Goal: Obtain resource: Download file/media

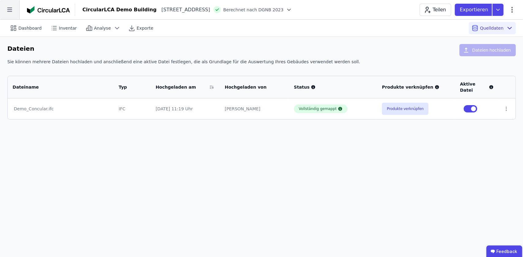
click at [10, 12] on icon at bounding box center [9, 9] width 19 height 19
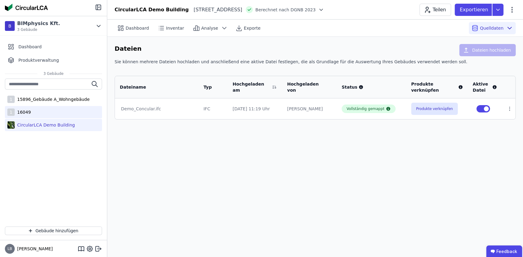
click at [33, 112] on div "1 16049" at bounding box center [53, 112] width 97 height 12
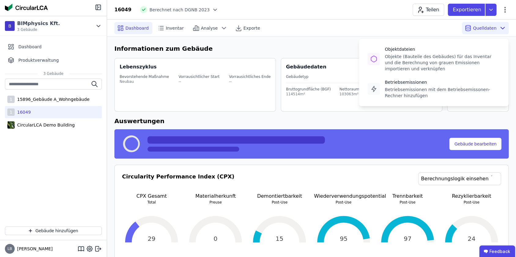
click at [500, 28] on icon at bounding box center [502, 27] width 7 height 7
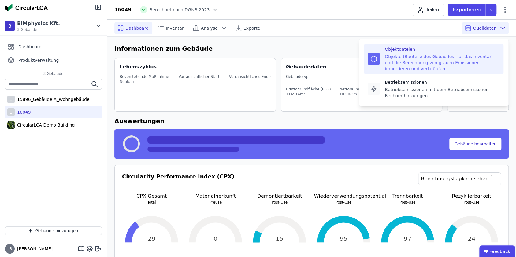
click at [413, 57] on div "Objekte (Bauteile des Gebäudes) für das Inventar und die Berechnung von grauen …" at bounding box center [442, 63] width 115 height 18
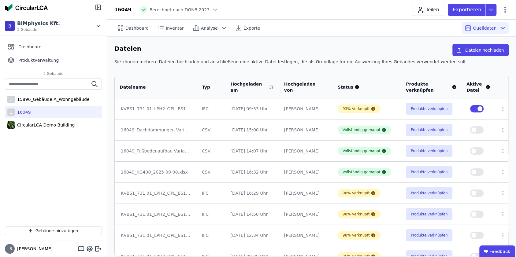
click at [474, 109] on button "button" at bounding box center [476, 108] width 13 height 7
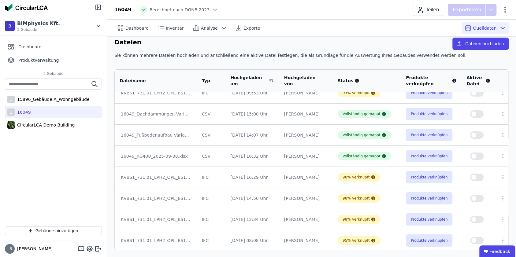
scroll to position [7, 0]
click at [473, 218] on span "button" at bounding box center [474, 219] width 5 height 5
click at [130, 28] on span "Dashboard" at bounding box center [137, 28] width 23 height 6
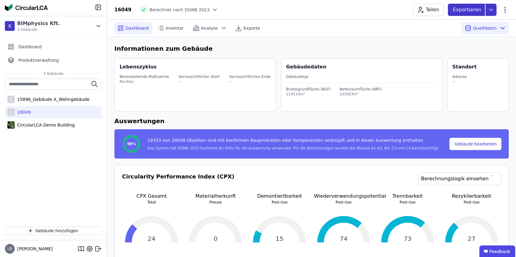
click at [492, 11] on icon at bounding box center [491, 10] width 11 height 12
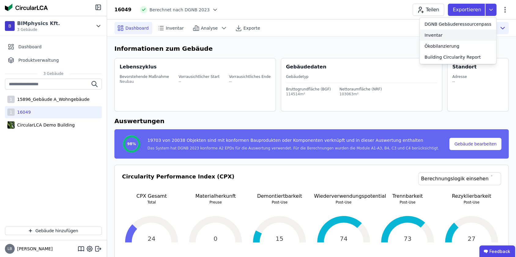
click at [450, 35] on div "Inventar" at bounding box center [458, 35] width 77 height 11
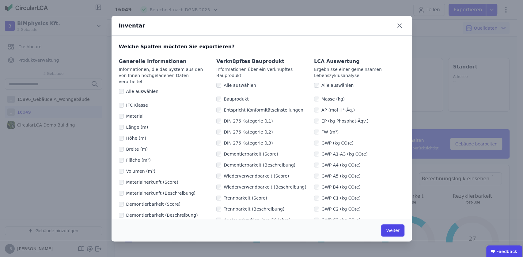
click at [221, 85] on label "Alle auswählen" at bounding box center [238, 85] width 35 height 6
click at [319, 86] on label "Alle auswählen" at bounding box center [336, 85] width 35 height 6
click at [397, 231] on button "Weiter" at bounding box center [392, 231] width 23 height 12
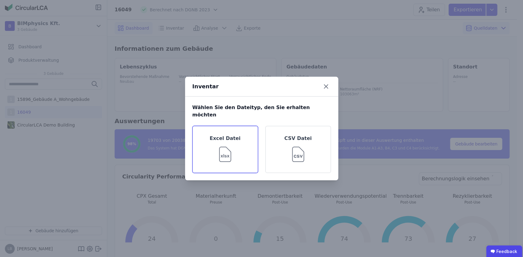
click at [234, 151] on img at bounding box center [225, 153] width 20 height 22
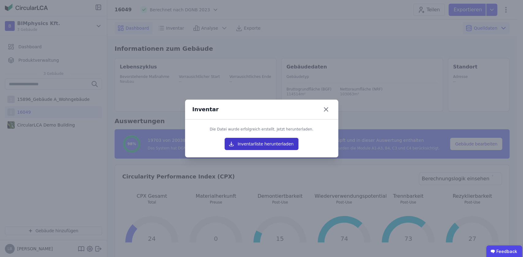
click at [286, 145] on button "Inventarliste herunterladen" at bounding box center [260, 144] width 73 height 12
click at [326, 110] on icon at bounding box center [326, 110] width 10 height 10
